Goal: Information Seeking & Learning: Learn about a topic

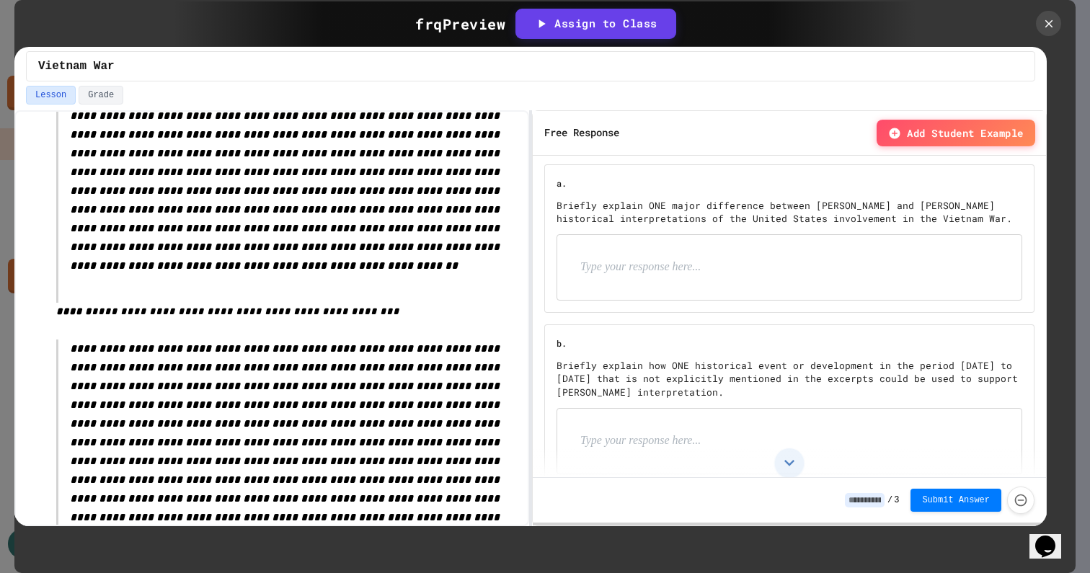
scroll to position [286, 0]
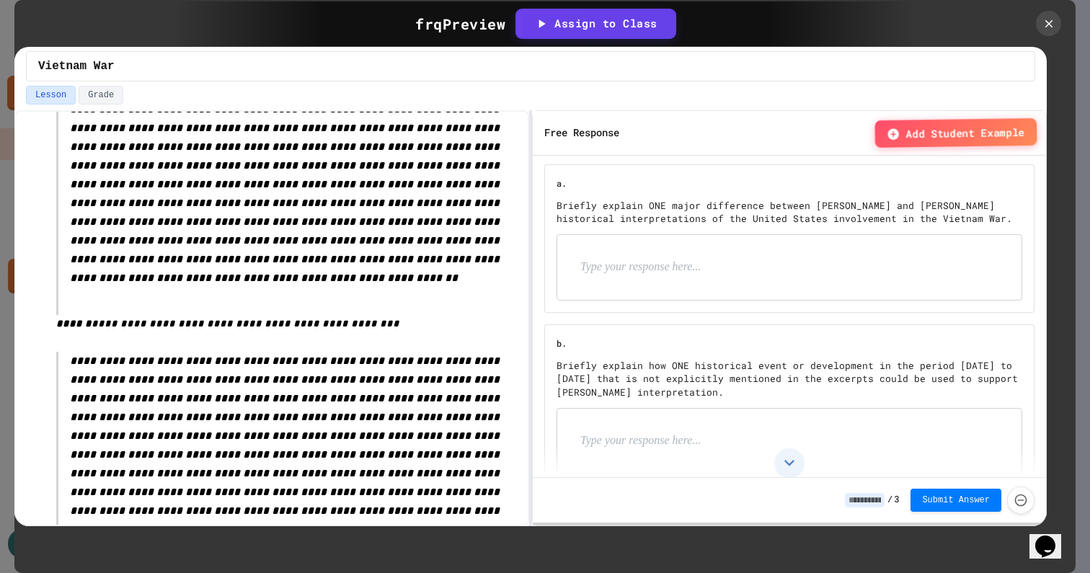
click at [926, 126] on span "Add Student Example" at bounding box center [965, 132] width 119 height 17
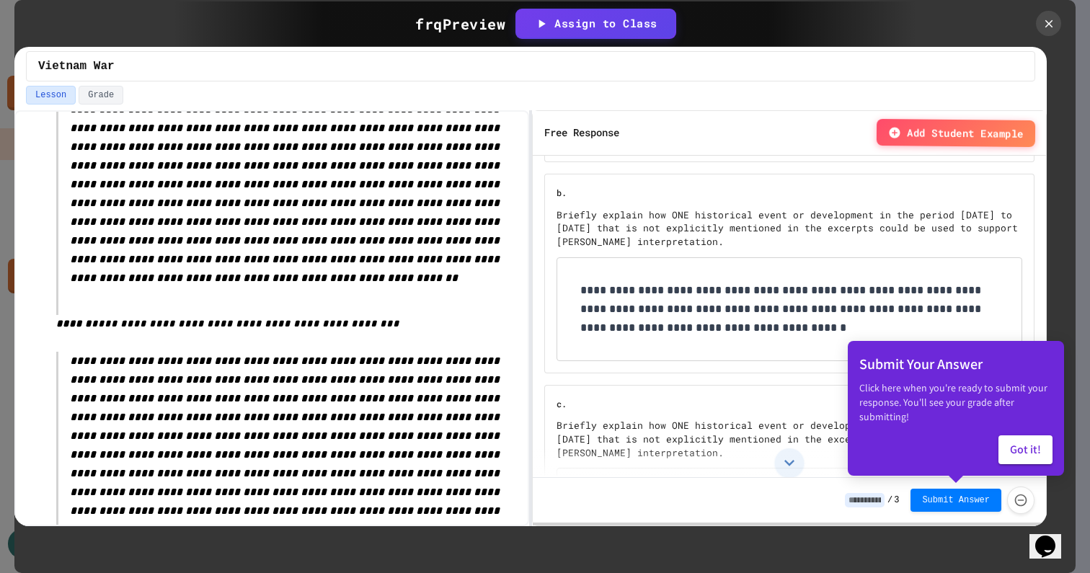
scroll to position [219, 0]
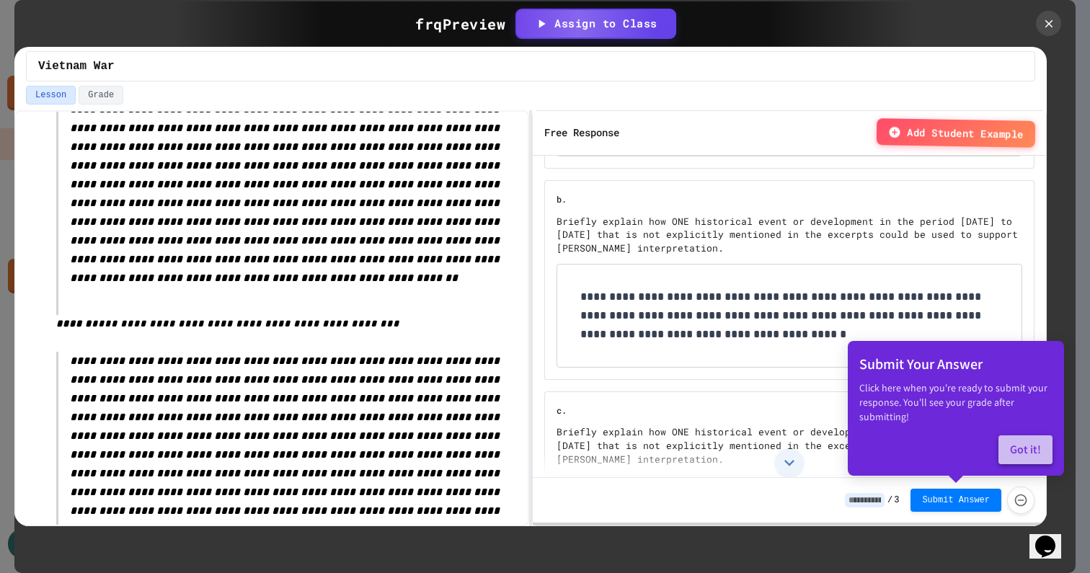
click at [1022, 444] on button "Got it!" at bounding box center [1026, 450] width 54 height 29
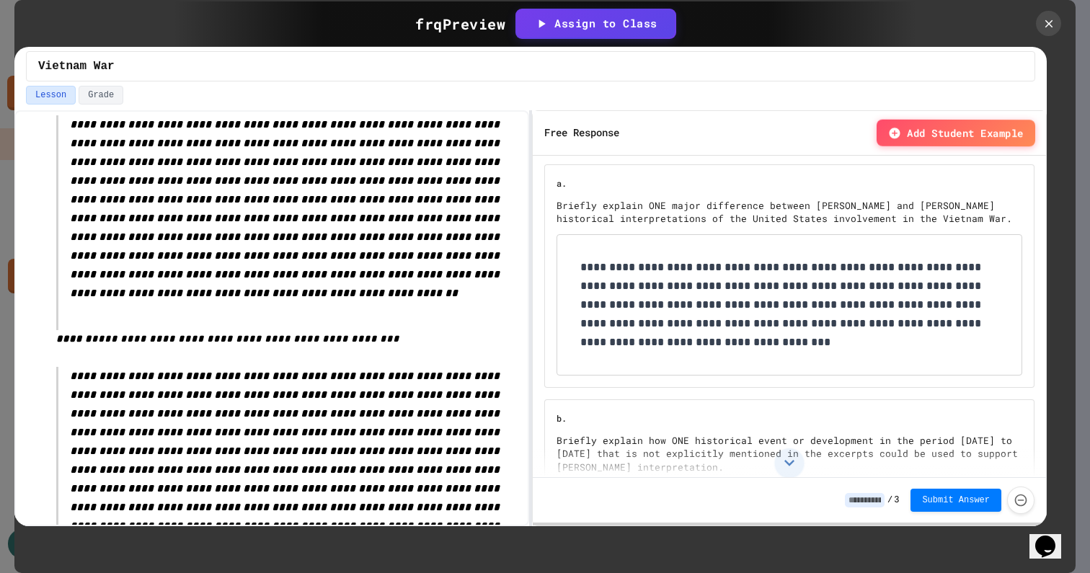
scroll to position [252, 0]
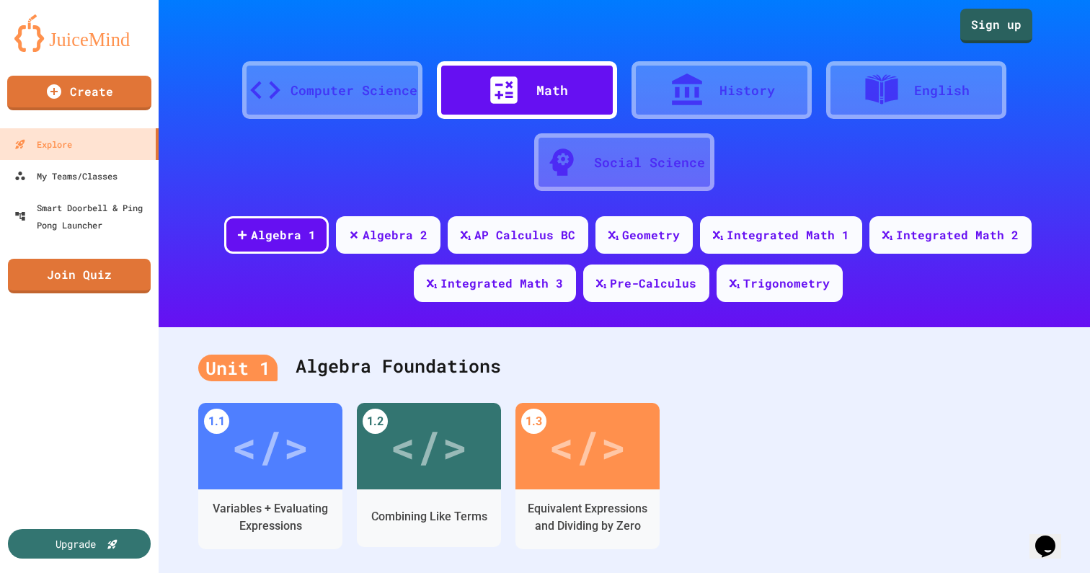
click at [122, 38] on img at bounding box center [79, 33] width 130 height 38
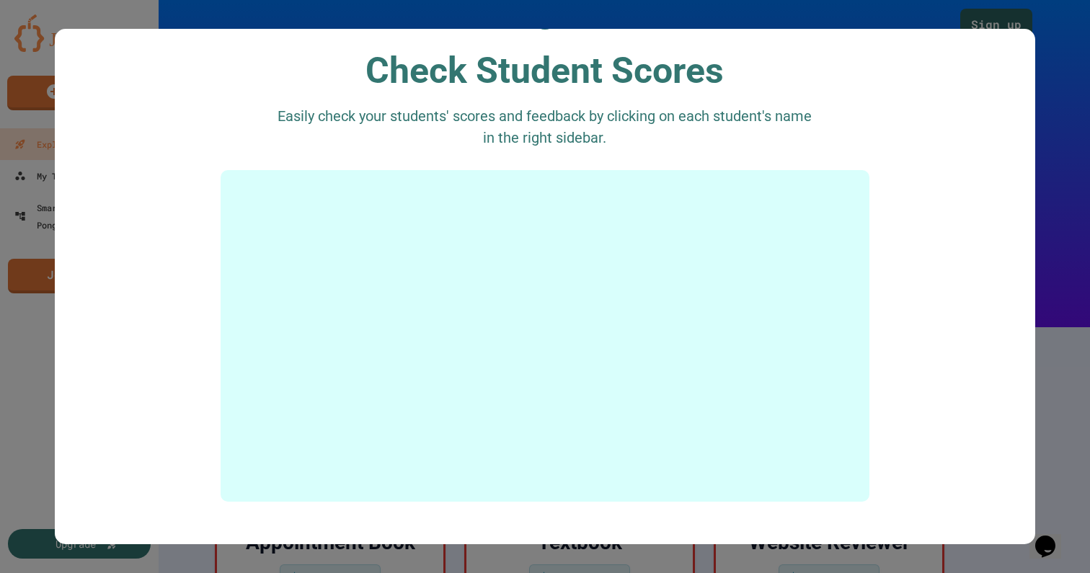
scroll to position [2616, 0]
click at [1065, 358] on div at bounding box center [545, 286] width 1090 height 573
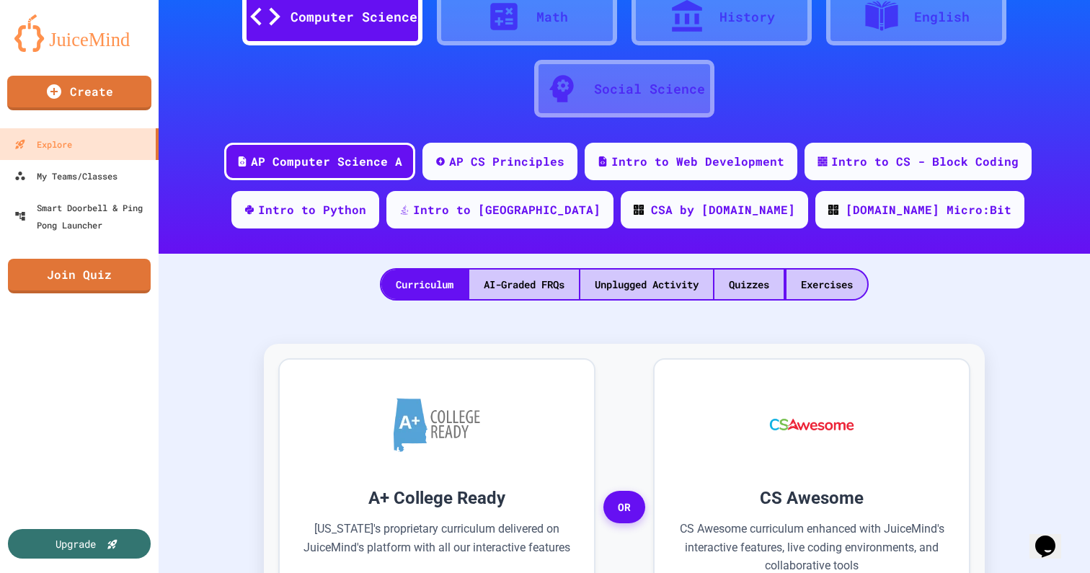
scroll to position [56, 0]
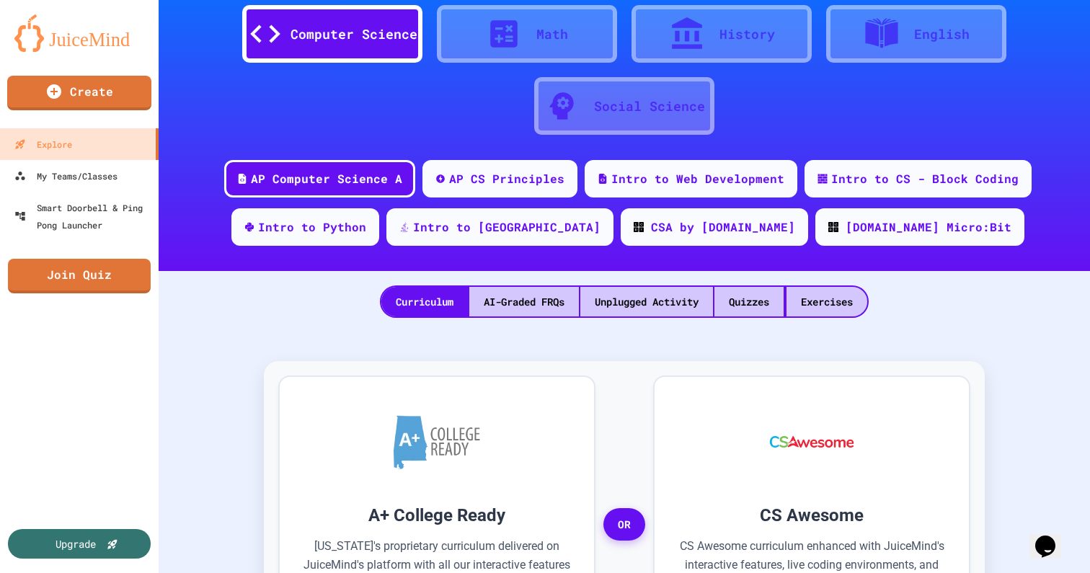
click at [633, 111] on div "Social Science" at bounding box center [649, 106] width 111 height 19
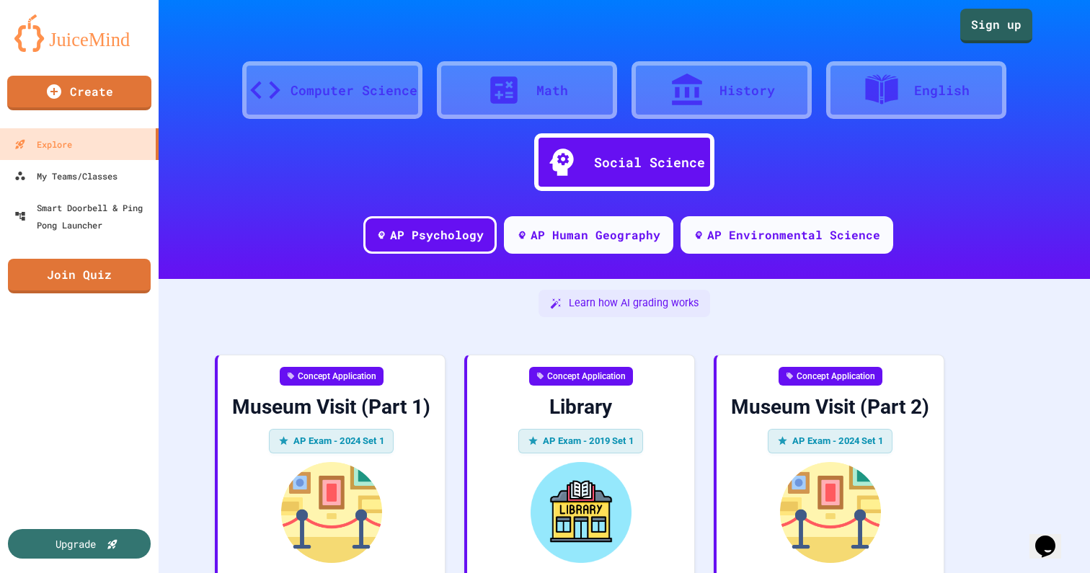
click at [696, 84] on icon at bounding box center [687, 90] width 36 height 36
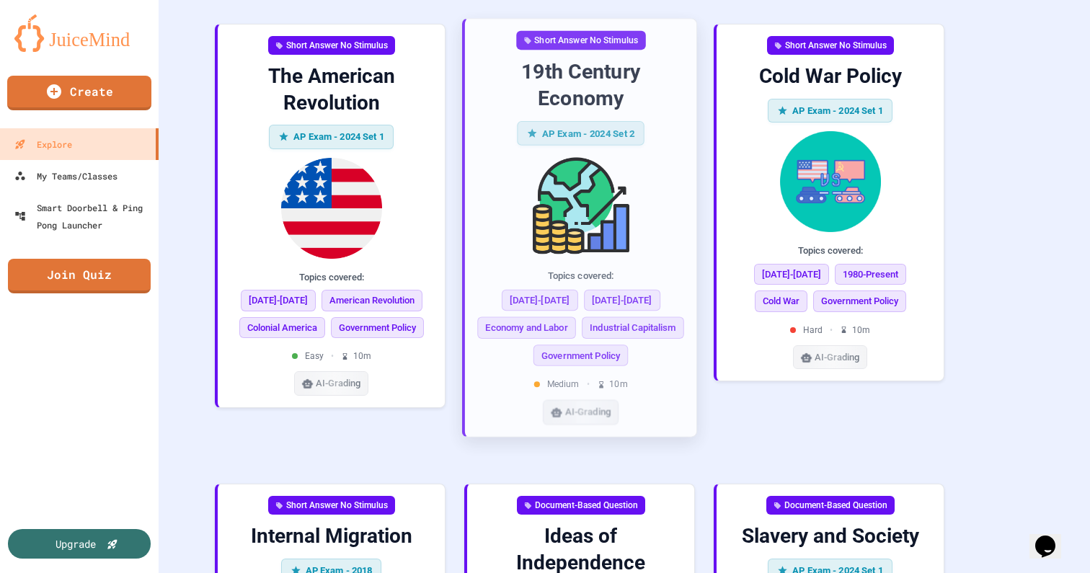
scroll to position [2692, 0]
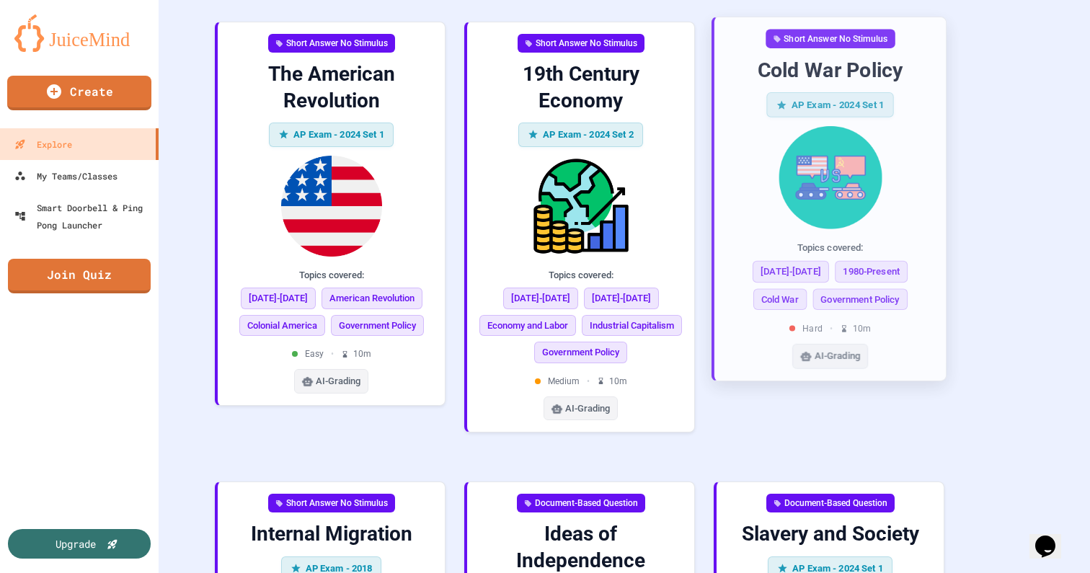
click at [799, 180] on img at bounding box center [830, 177] width 208 height 103
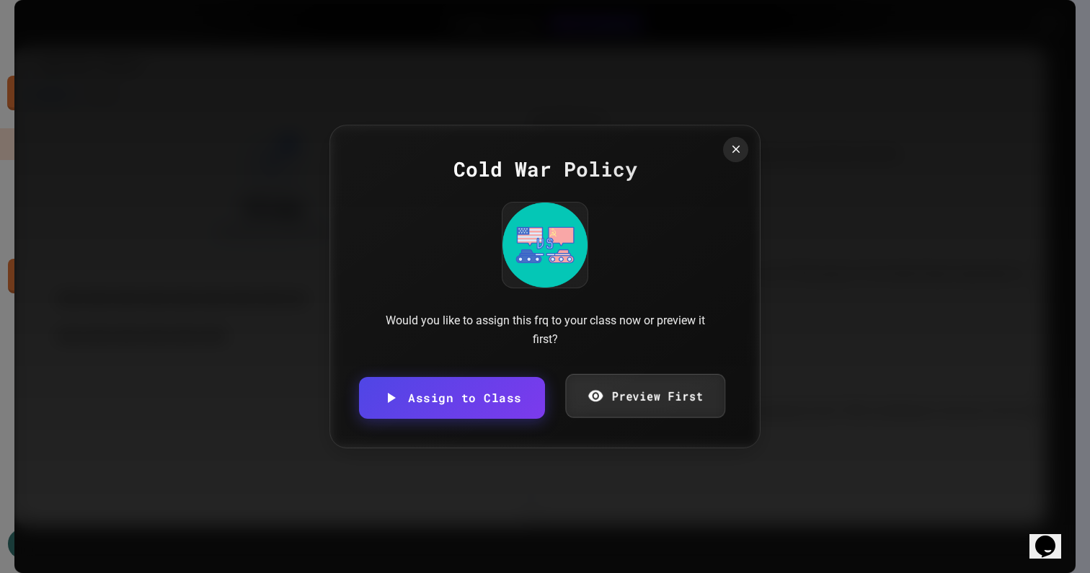
click at [625, 402] on link "Preview First" at bounding box center [645, 396] width 160 height 44
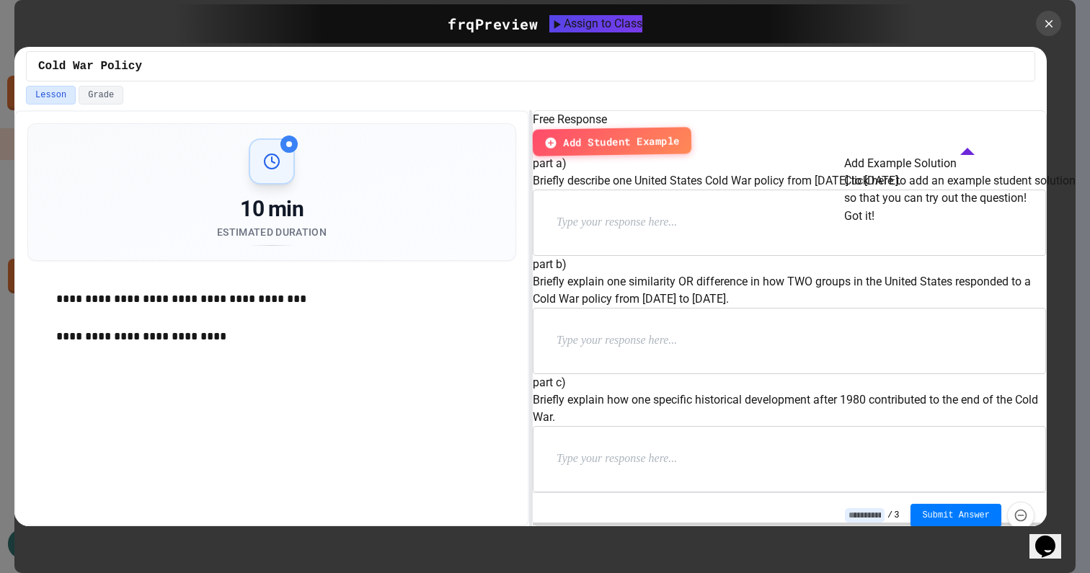
click at [875, 225] on button "Got it!" at bounding box center [860, 216] width 30 height 17
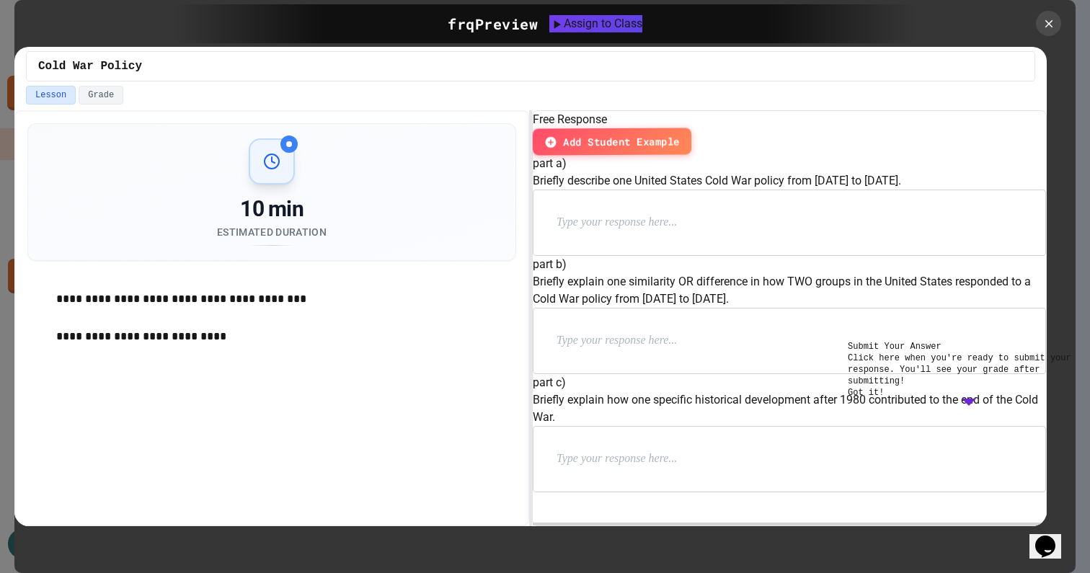
scroll to position [151, 0]
click at [1046, 23] on icon at bounding box center [1048, 23] width 14 height 14
